Goal: Information Seeking & Learning: Learn about a topic

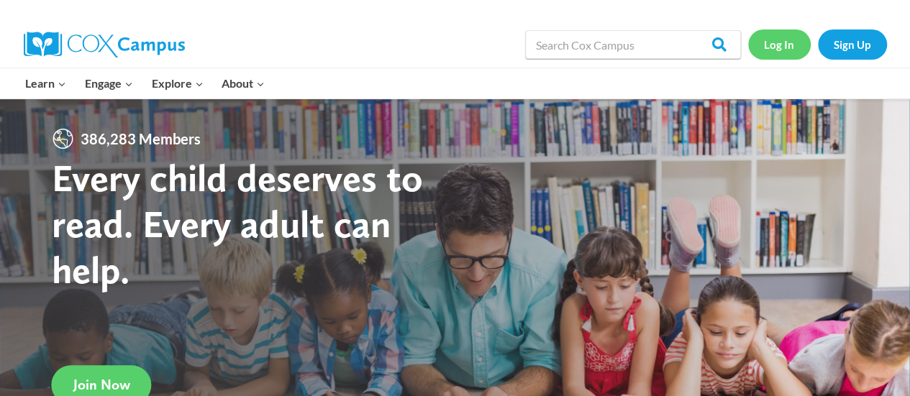
click at [784, 40] on link "Log In" at bounding box center [779, 45] width 63 height 30
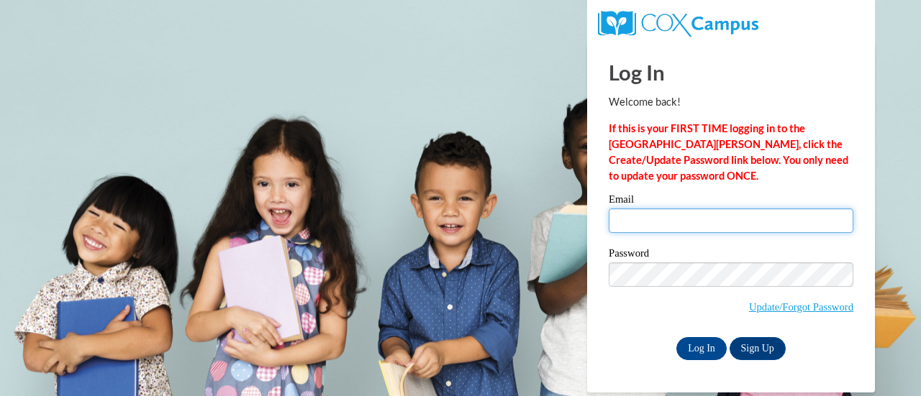
click at [747, 218] on input "Email" at bounding box center [731, 221] width 245 height 24
type input "norajmarrero@gmail.com"
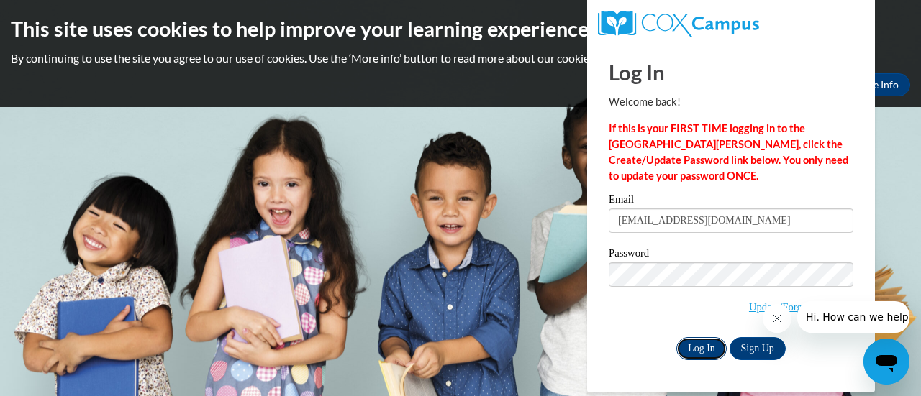
click at [698, 348] on input "Log In" at bounding box center [701, 348] width 50 height 23
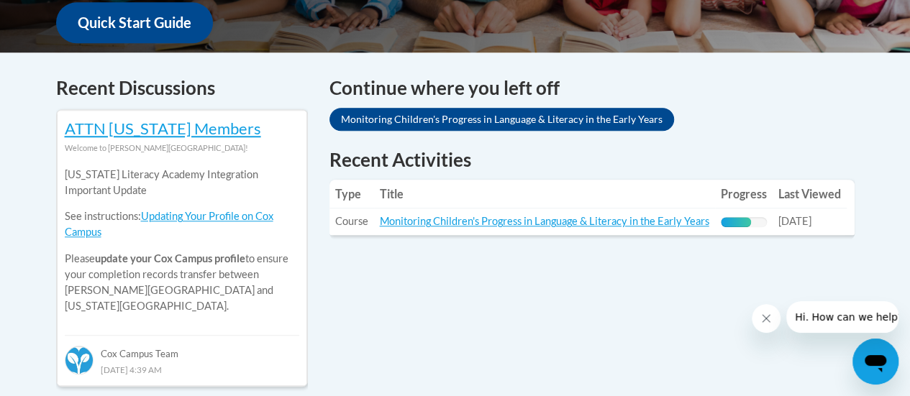
scroll to position [561, 0]
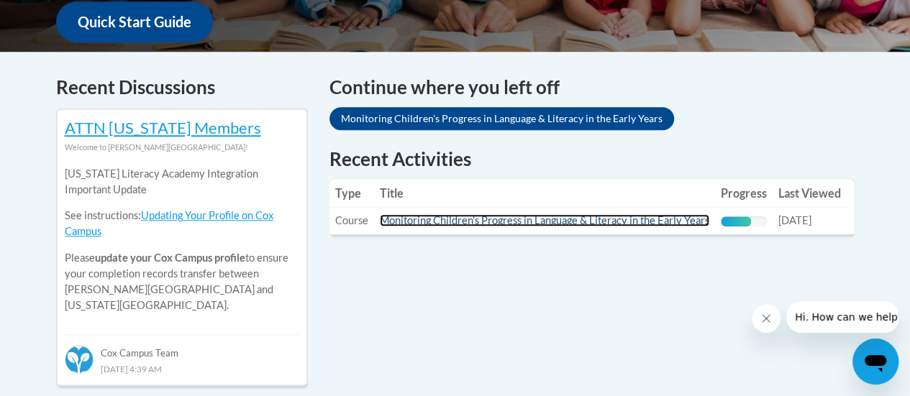
click at [471, 219] on link "Monitoring Children's Progress in Language & Literacy in the Early Years" at bounding box center [545, 220] width 330 height 12
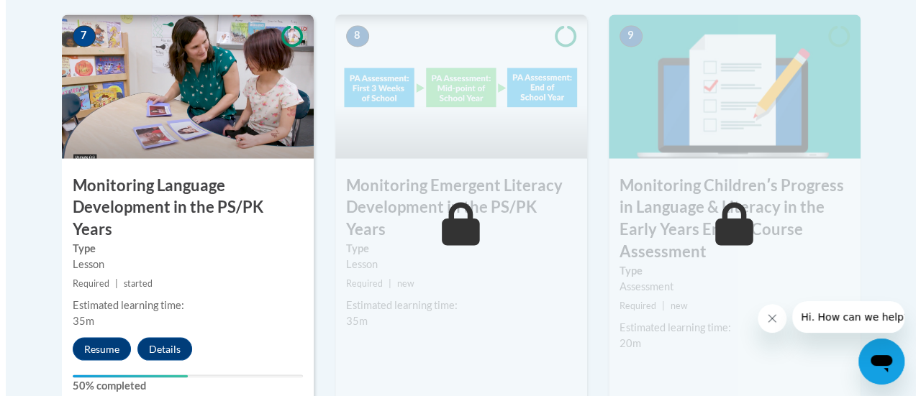
scroll to position [1324, 0]
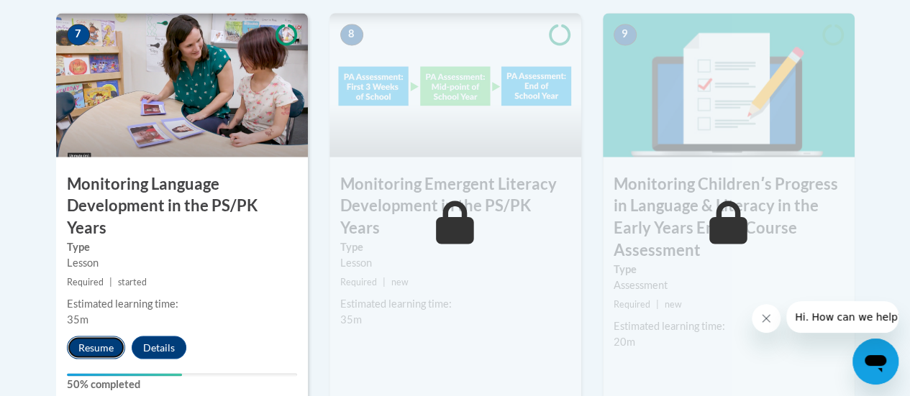
click at [88, 336] on button "Resume" at bounding box center [96, 347] width 58 height 23
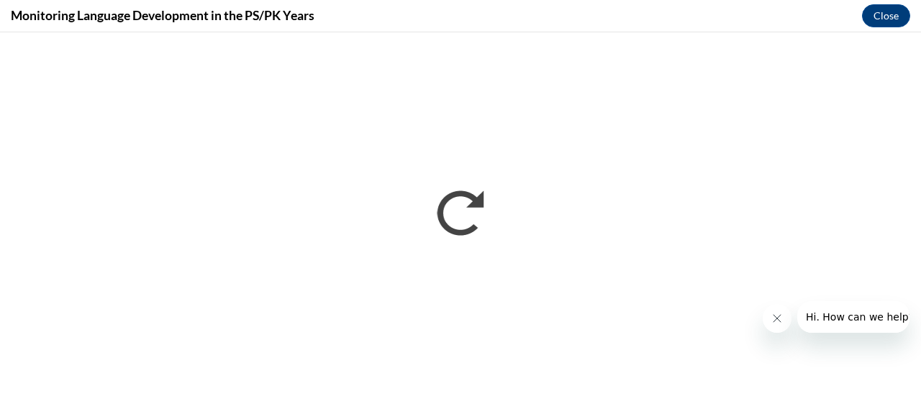
scroll to position [0, 0]
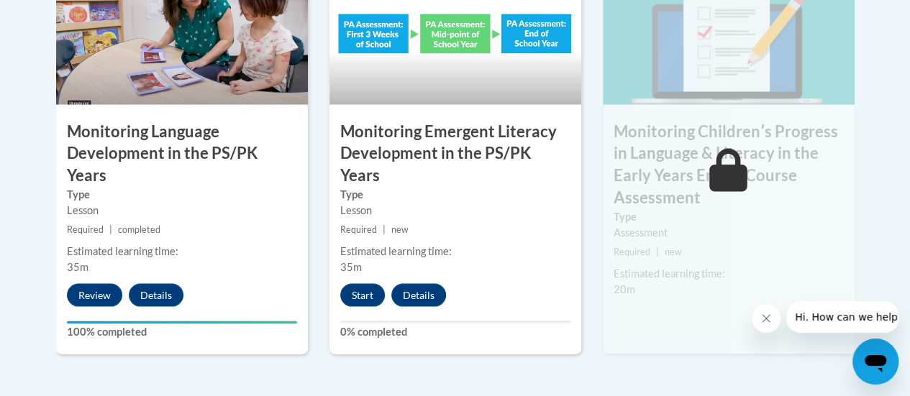
scroll to position [1392, 0]
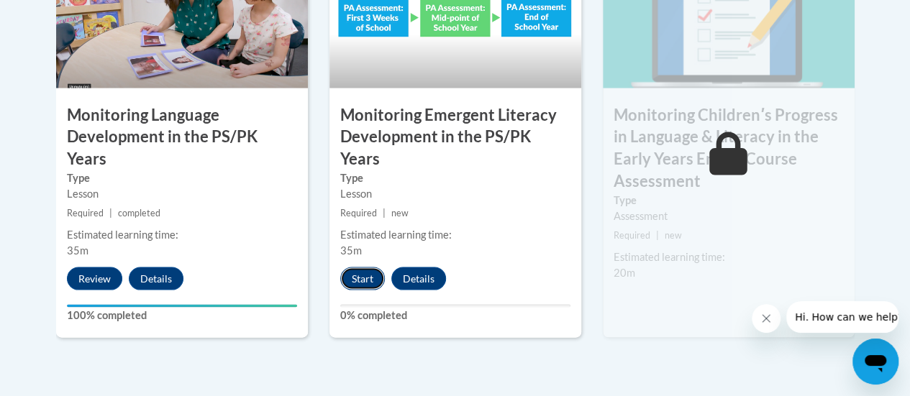
click at [360, 268] on button "Start" at bounding box center [362, 279] width 45 height 23
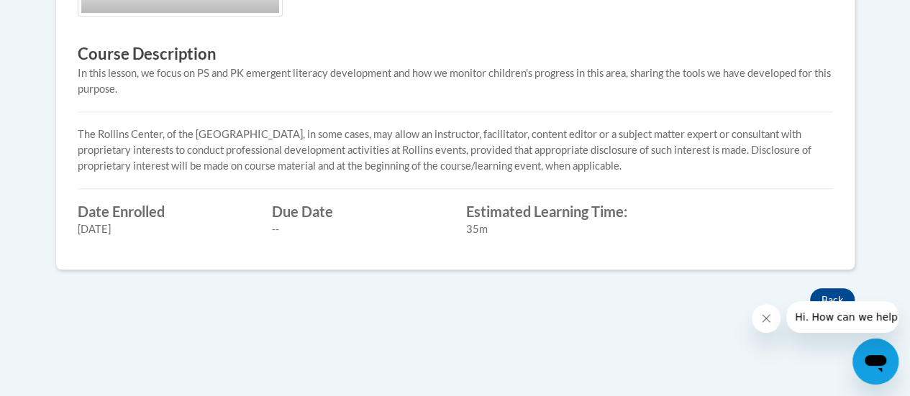
scroll to position [623, 0]
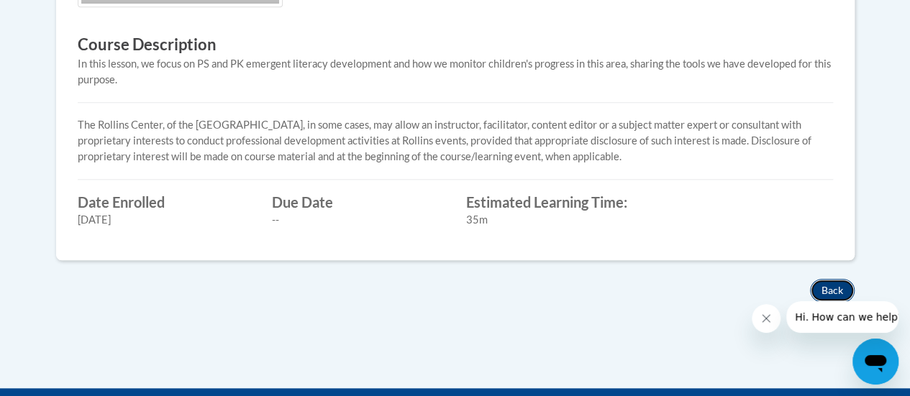
click at [826, 283] on button "Back" at bounding box center [832, 290] width 45 height 23
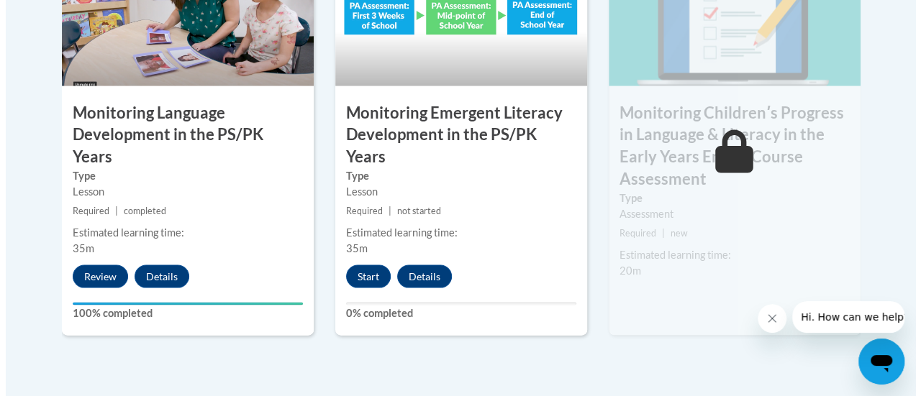
scroll to position [1400, 0]
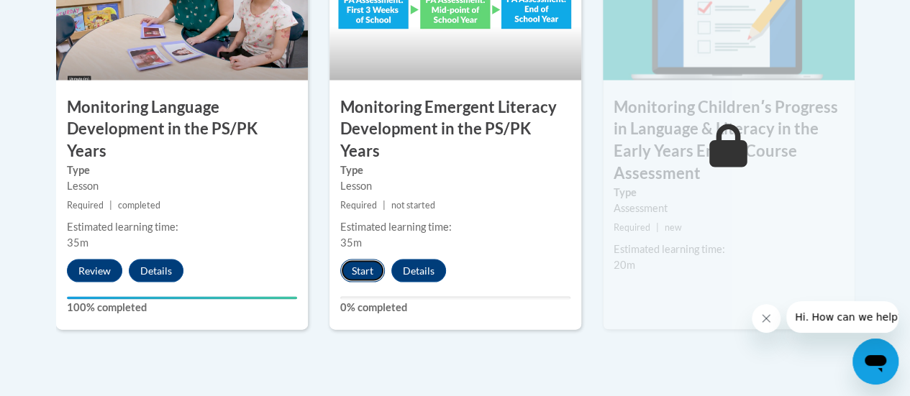
click at [358, 260] on button "Start" at bounding box center [362, 271] width 45 height 23
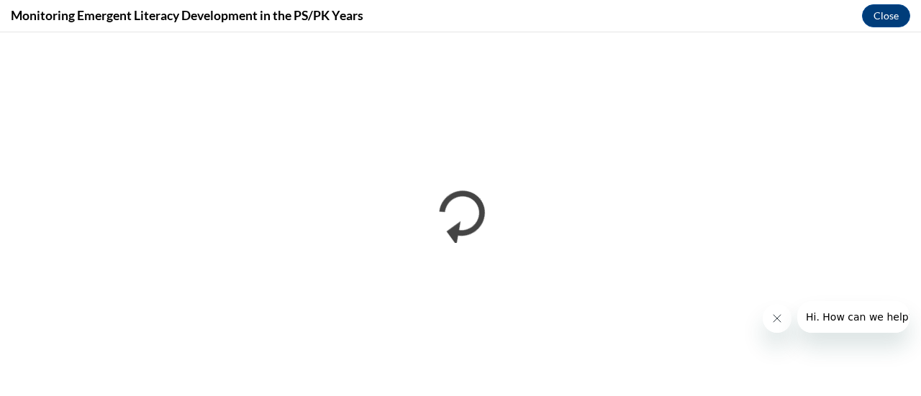
scroll to position [0, 0]
